Goal: Information Seeking & Learning: Learn about a topic

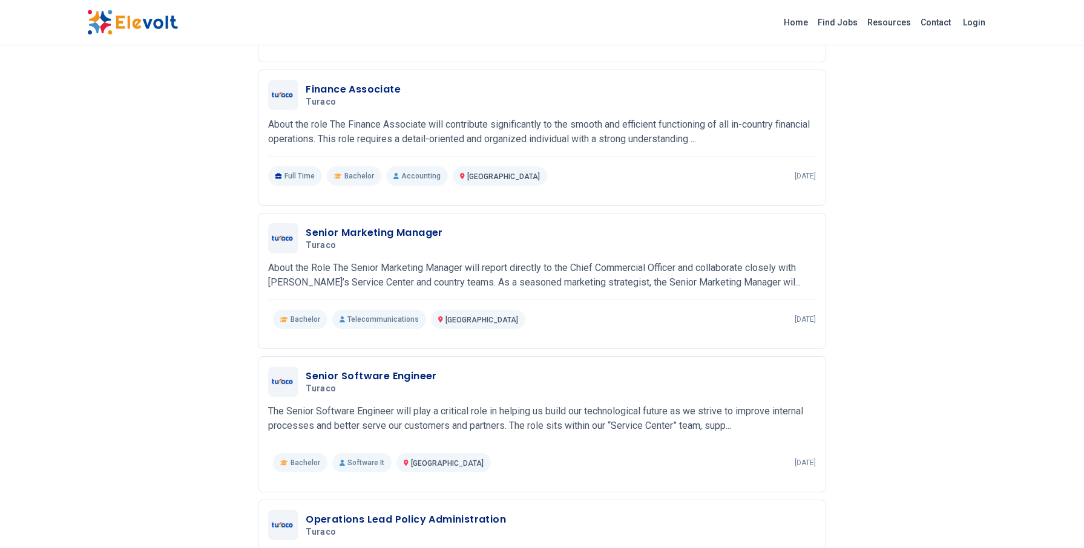
scroll to position [315, 0]
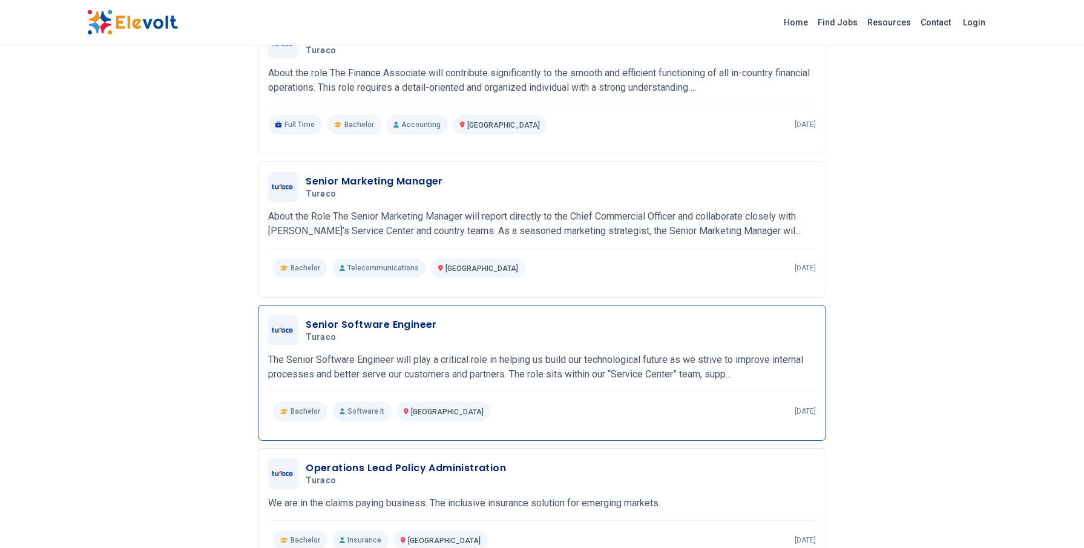
click at [380, 363] on p "The Senior Software Engineer will play a critical role in helping us build our …" at bounding box center [542, 367] width 548 height 29
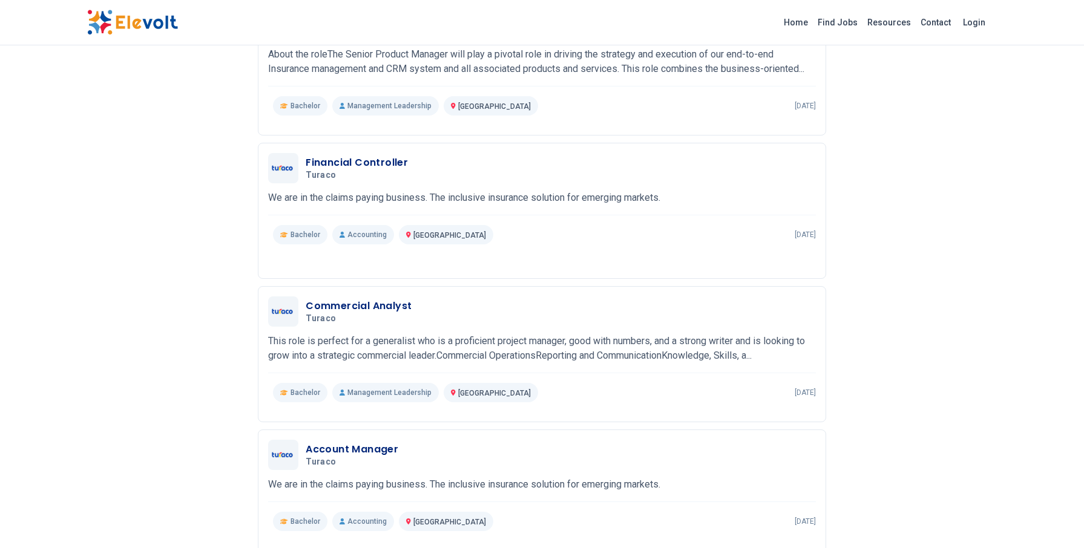
scroll to position [1344, 0]
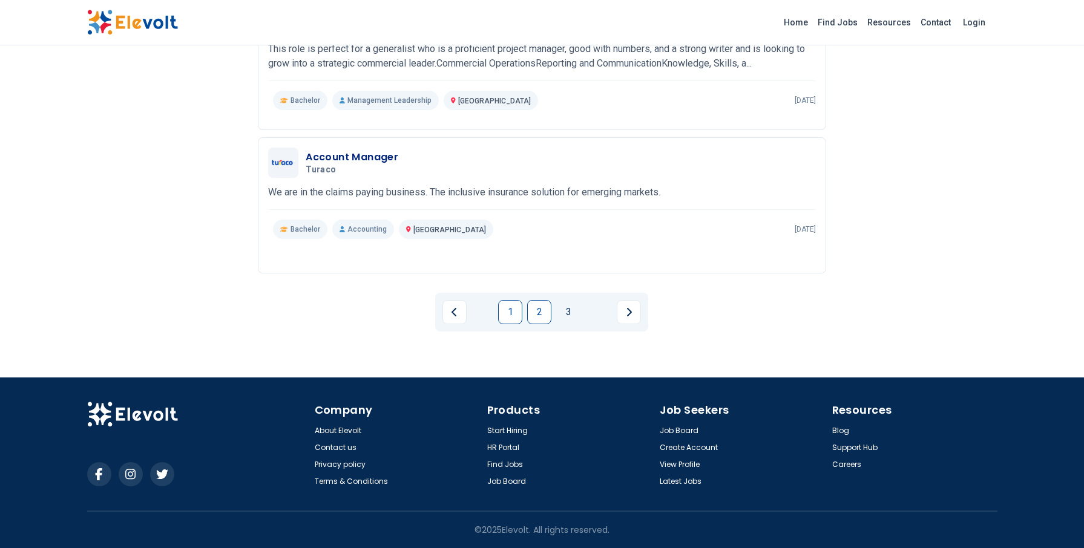
click at [542, 307] on link "2" at bounding box center [539, 312] width 24 height 24
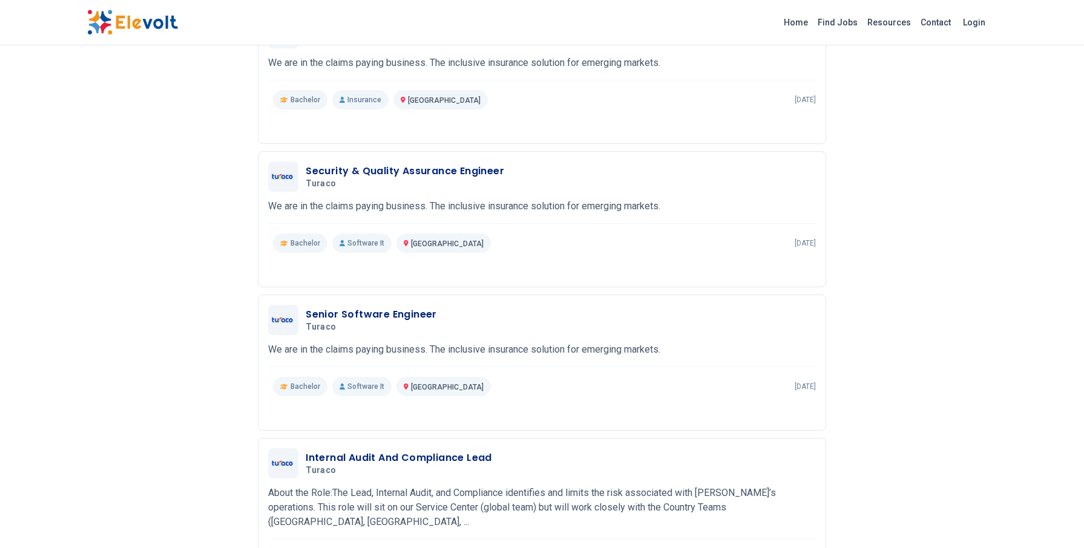
scroll to position [1125, 0]
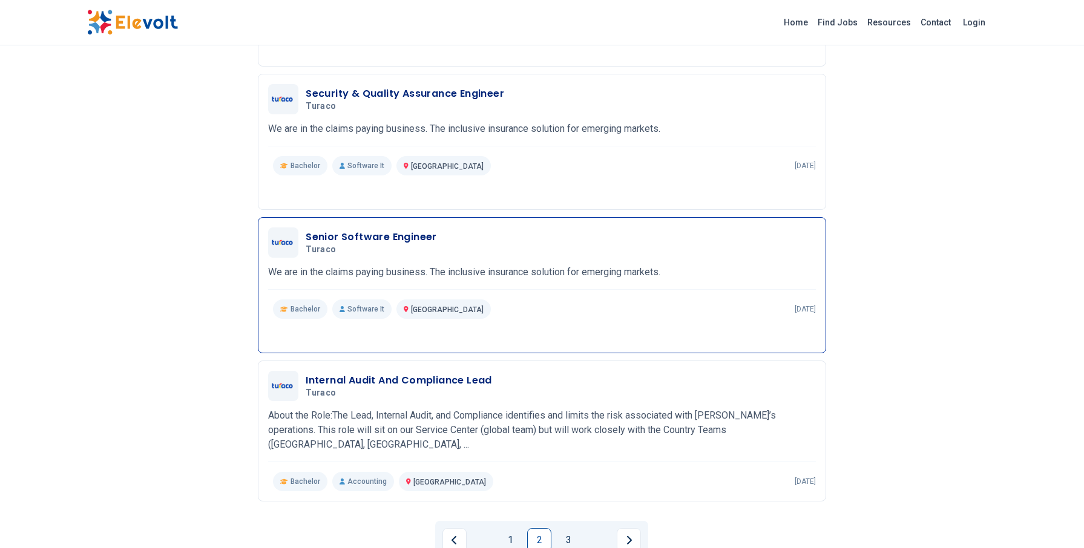
click at [539, 300] on div "Bachelor Software It Nairobi City KE 2 years ago" at bounding box center [542, 309] width 548 height 19
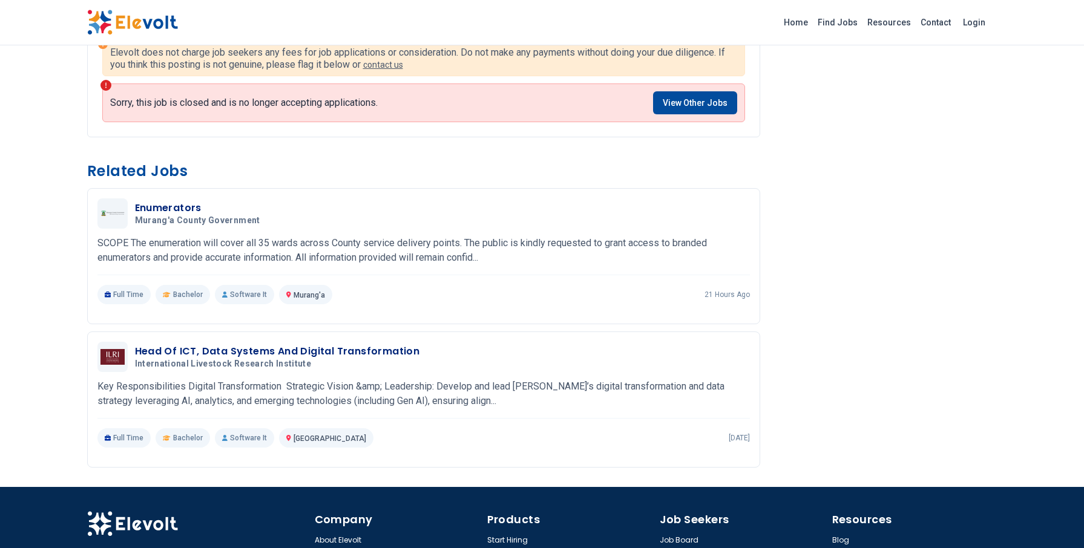
scroll to position [809, 0]
